Goal: Find specific page/section: Find specific page/section

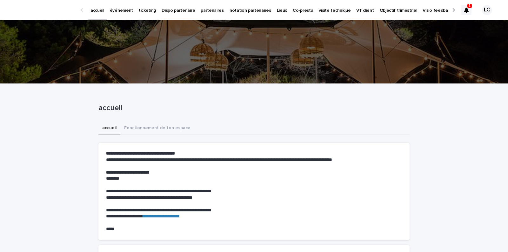
click at [467, 10] on icon at bounding box center [467, 10] width 4 height 5
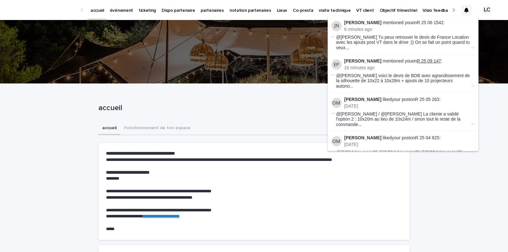
click at [430, 58] on link "R 25 09 147" at bounding box center [429, 60] width 24 height 5
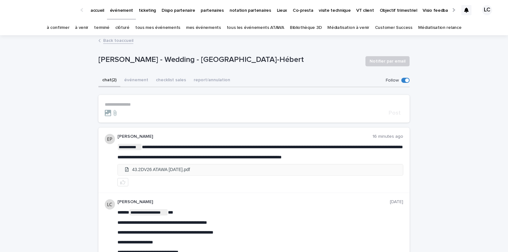
click at [234, 173] on li "43.2DV26 ATAWA [DATE].pdf" at bounding box center [260, 170] width 285 height 10
click at [137, 104] on p "**********" at bounding box center [254, 104] width 299 height 5
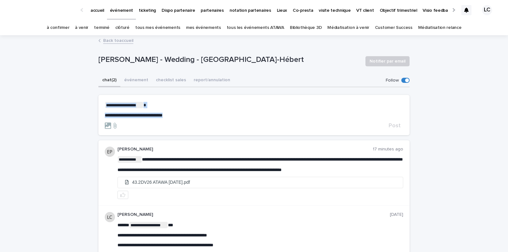
drag, startPoint x: 179, startPoint y: 114, endPoint x: 89, endPoint y: 95, distance: 92.0
click at [89, 95] on div "**********" at bounding box center [254, 214] width 508 height 357
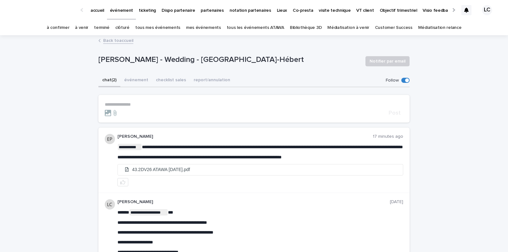
click at [88, 29] on link "à venir" at bounding box center [81, 27] width 13 height 15
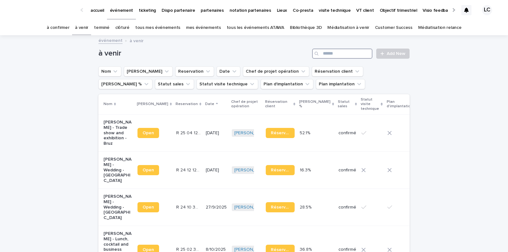
click at [342, 55] on input "Search" at bounding box center [342, 54] width 60 height 10
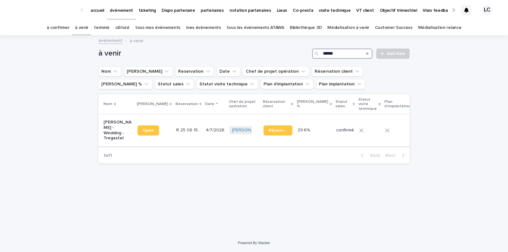
type input "******"
click at [108, 131] on p "[PERSON_NAME] - Wedding - Tregastel" at bounding box center [118, 130] width 29 height 21
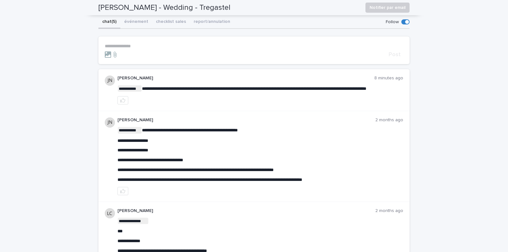
scroll to position [39, 0]
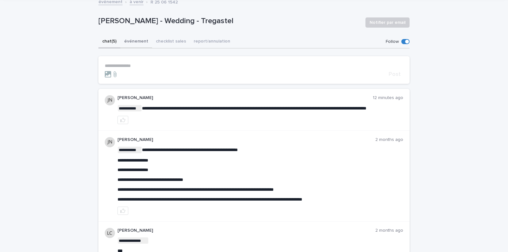
click at [138, 42] on button "événement" at bounding box center [136, 41] width 32 height 13
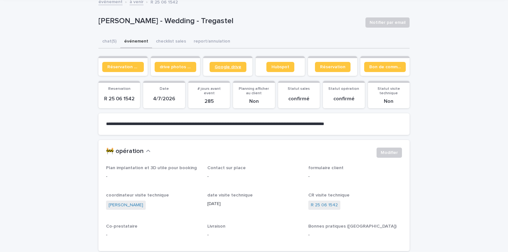
click at [230, 66] on span "Google drive" at bounding box center [228, 67] width 27 height 4
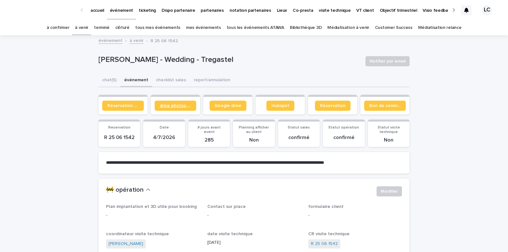
click at [172, 108] on link "drive photos coordinateur" at bounding box center [176, 106] width 42 height 10
click at [111, 78] on button "chat (5)" at bounding box center [110, 80] width 22 height 13
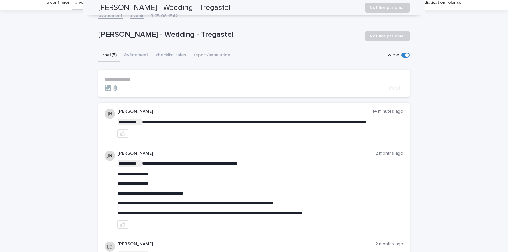
scroll to position [14, 0]
